Goal: Information Seeking & Learning: Learn about a topic

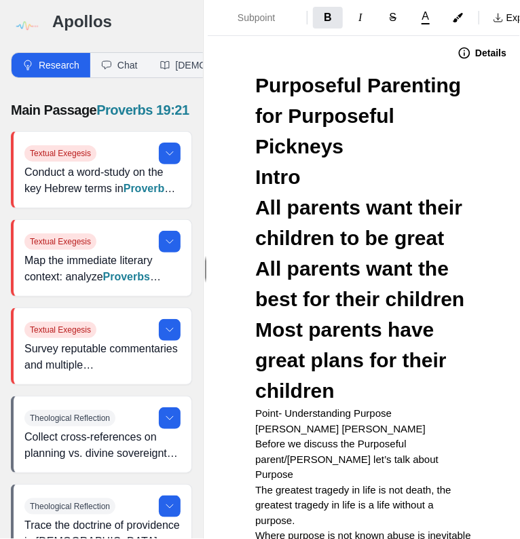
click at [16, 22] on img at bounding box center [26, 26] width 31 height 31
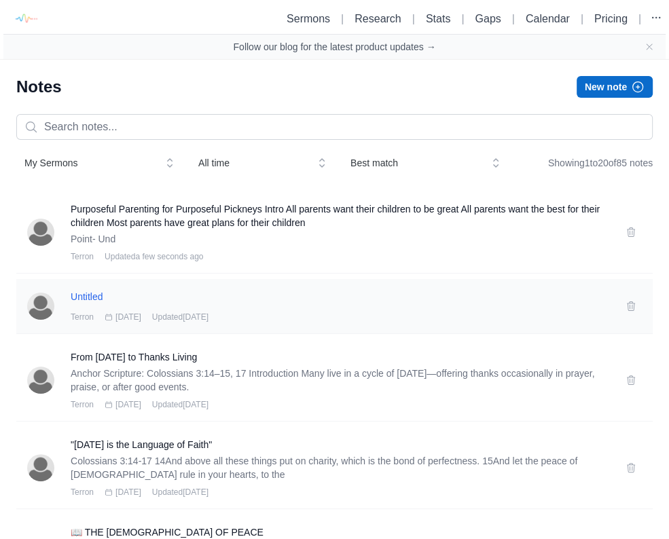
click at [77, 296] on h3 "Untitled" at bounding box center [340, 297] width 539 height 14
click at [519, 307] on icon at bounding box center [630, 306] width 7 height 9
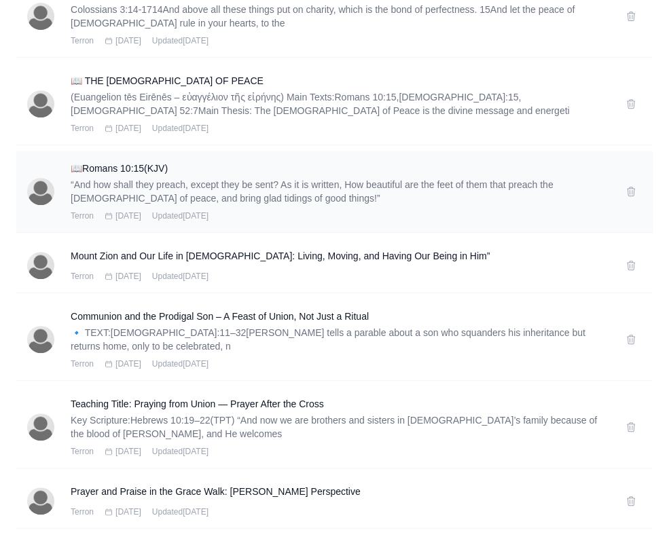
scroll to position [326, 0]
